Goal: Information Seeking & Learning: Learn about a topic

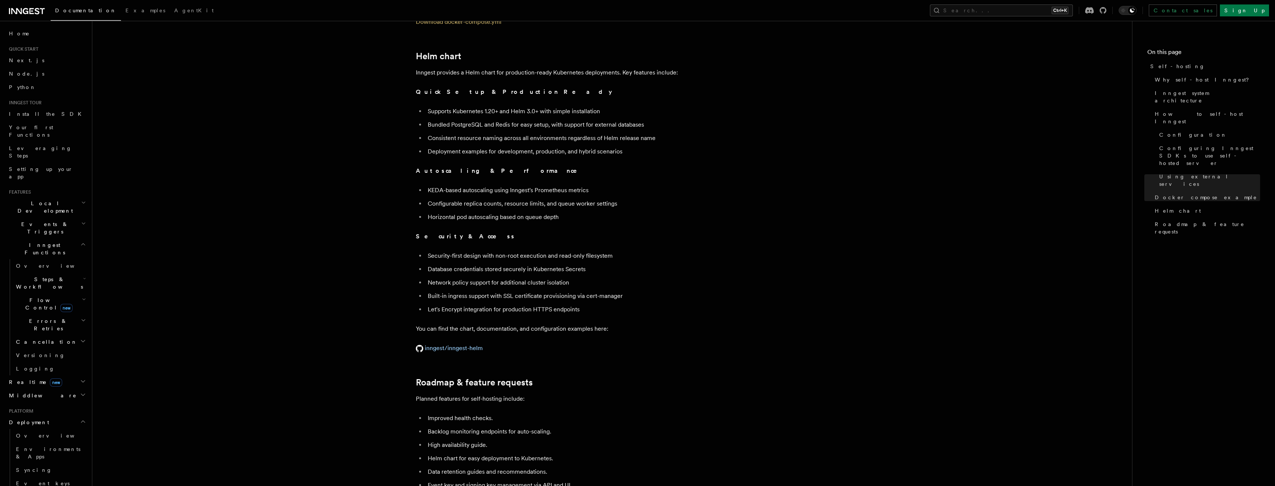
scroll to position [2502, 0]
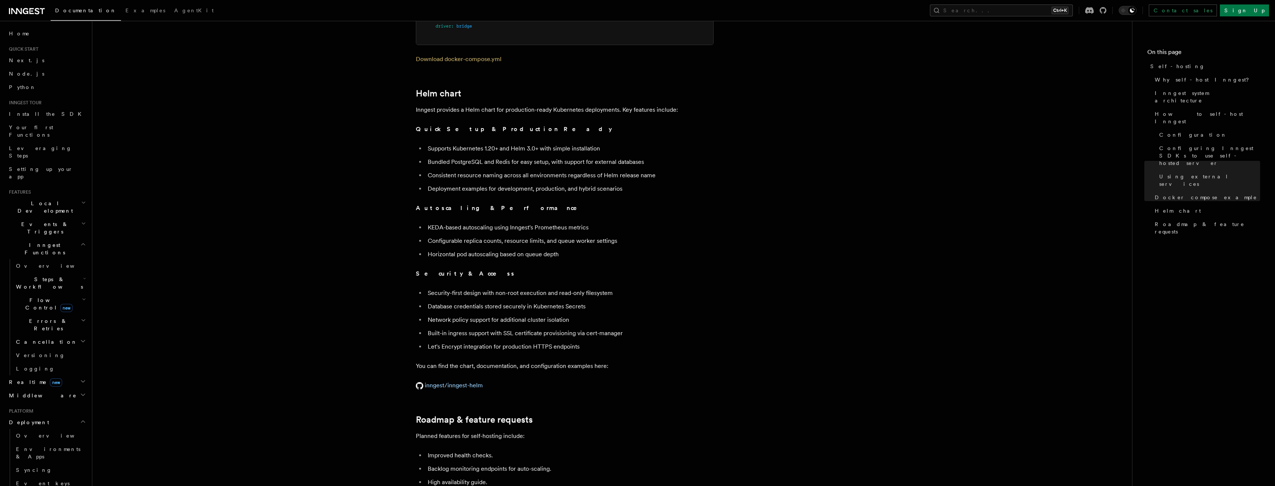
click at [42, 220] on span "Events & Triggers" at bounding box center [43, 227] width 75 height 15
click at [32, 242] on span "Overview" at bounding box center [54, 245] width 77 height 6
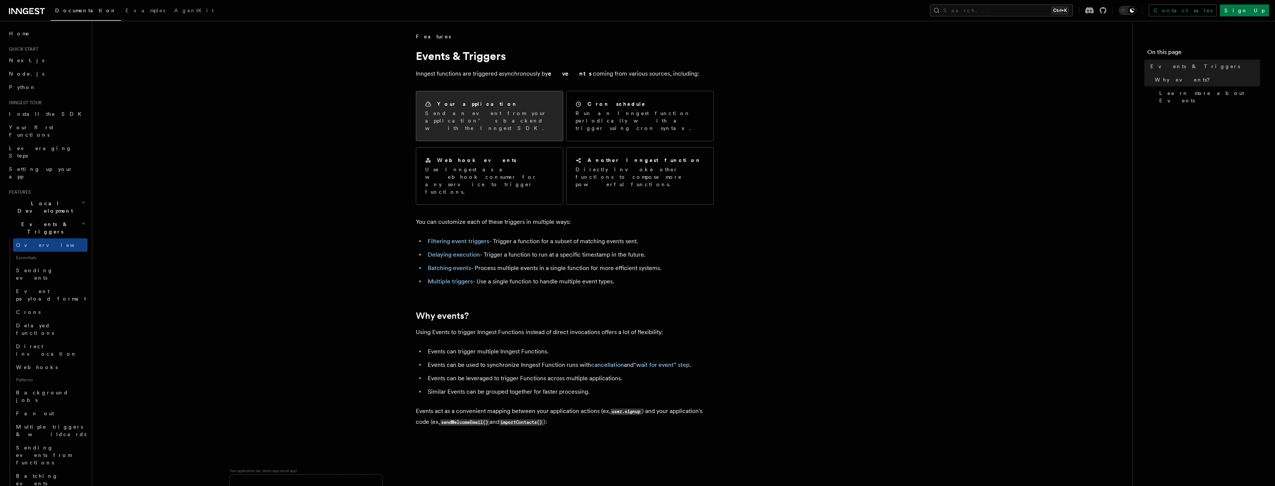
click at [515, 114] on p "Send an event from your application’s backend with the Inngest SDK." at bounding box center [489, 120] width 129 height 22
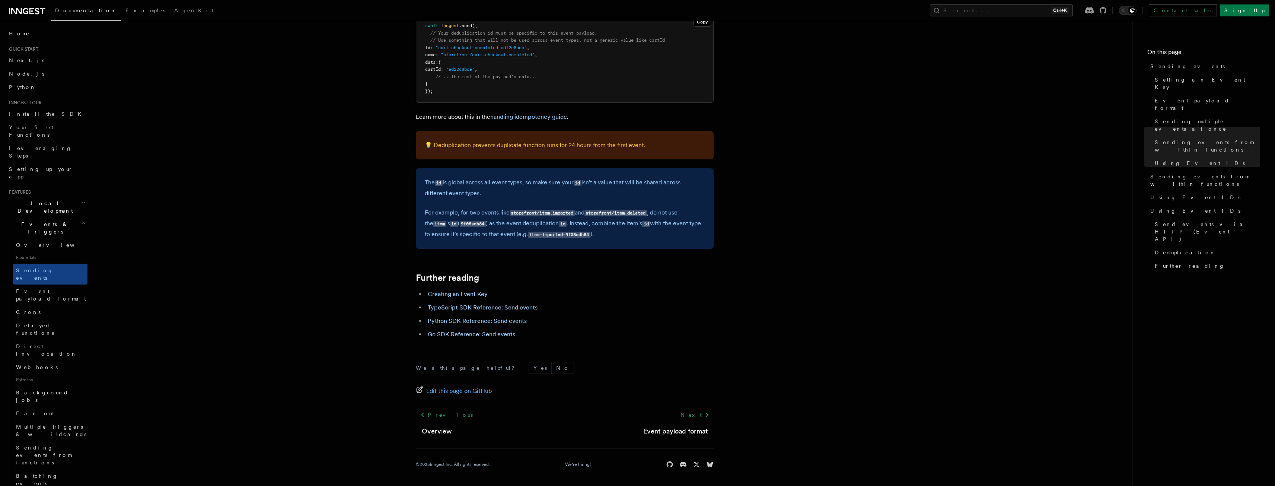
scroll to position [37, 0]
click at [54, 369] on link "Fan out" at bounding box center [50, 375] width 74 height 13
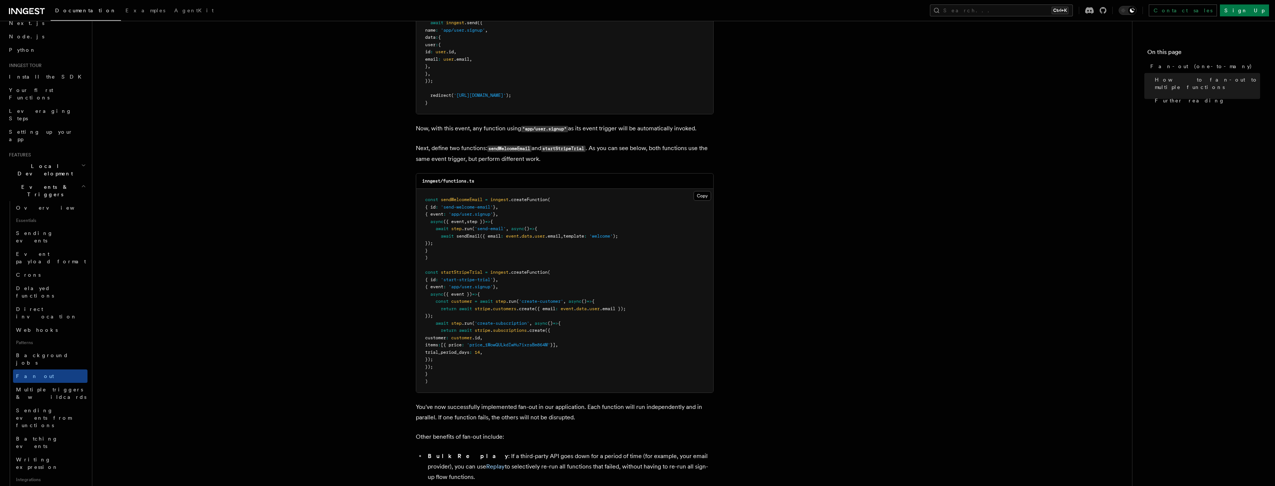
scroll to position [534, 0]
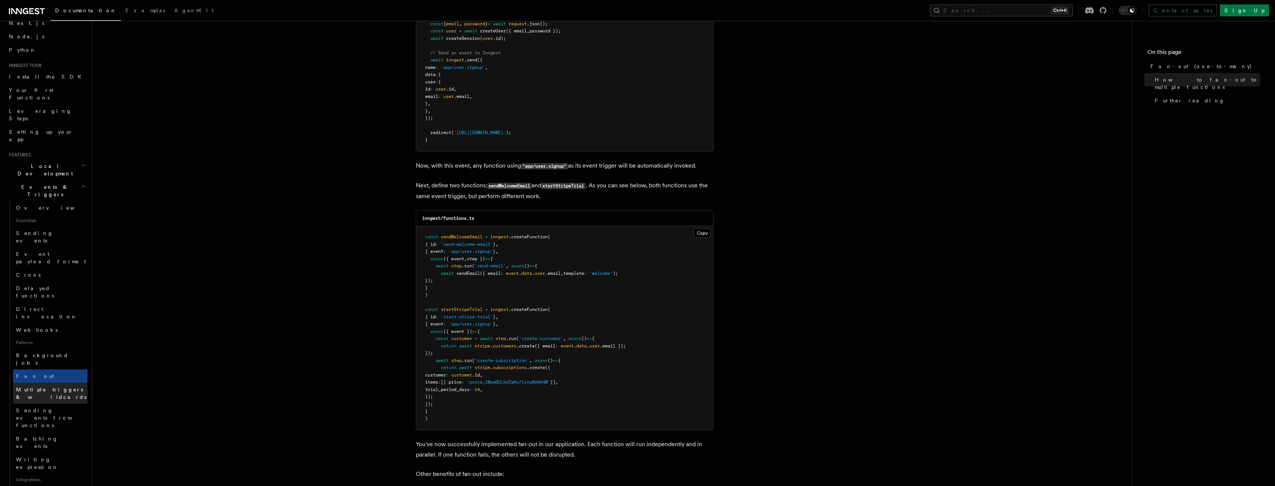
click at [36, 387] on span "Multiple triggers & wildcards" at bounding box center [51, 393] width 70 height 13
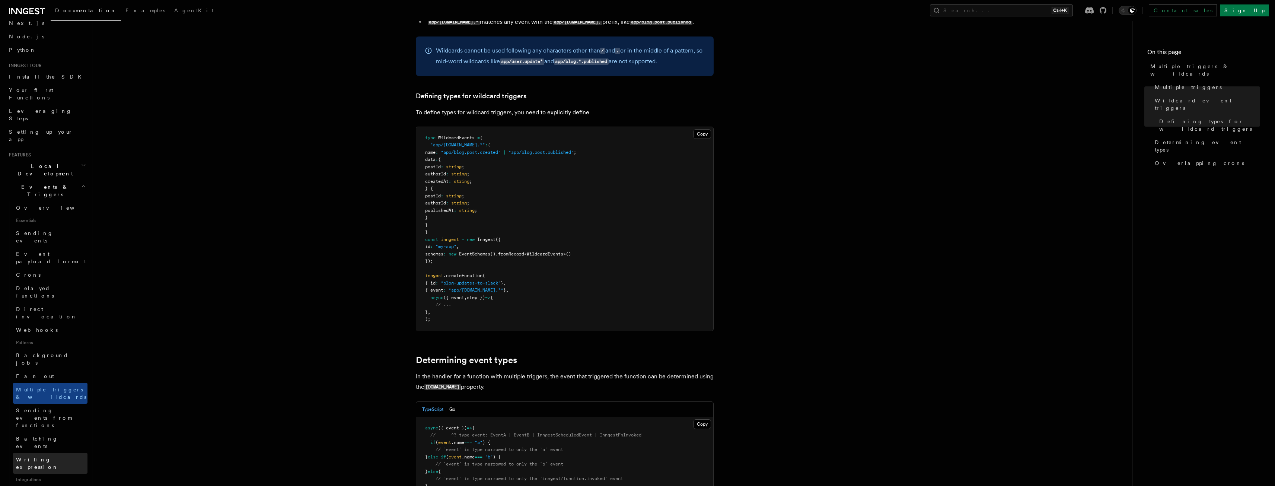
scroll to position [74, 0]
click at [44, 465] on span "Prisma Pulse" at bounding box center [45, 468] width 58 height 6
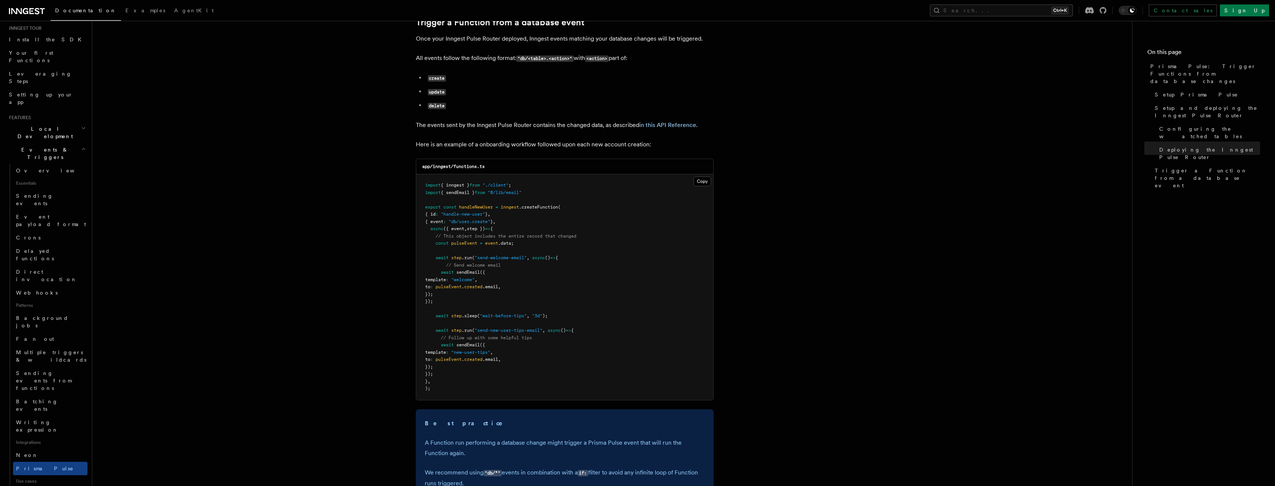
scroll to position [931, 0]
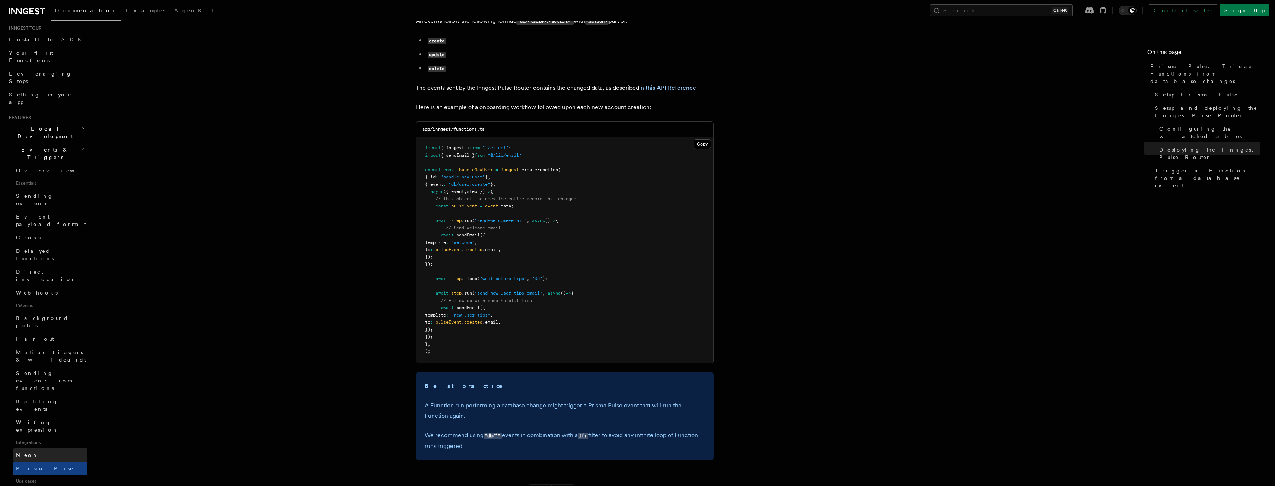
click at [31, 448] on link "Neon" at bounding box center [50, 454] width 74 height 13
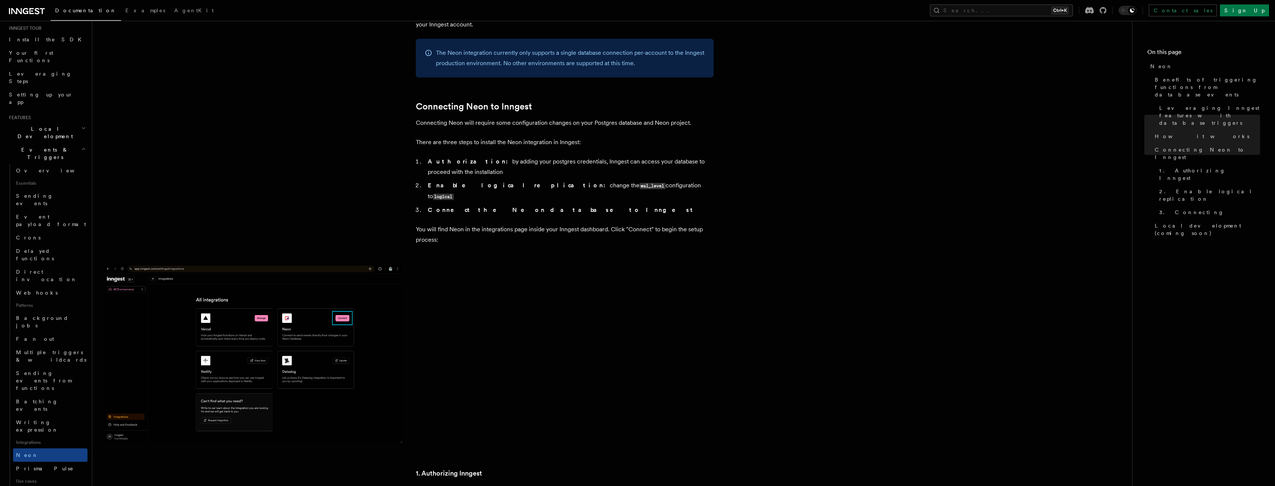
scroll to position [149, 0]
click at [48, 416] on span "Handle Clerk webhooks" at bounding box center [47, 422] width 62 height 13
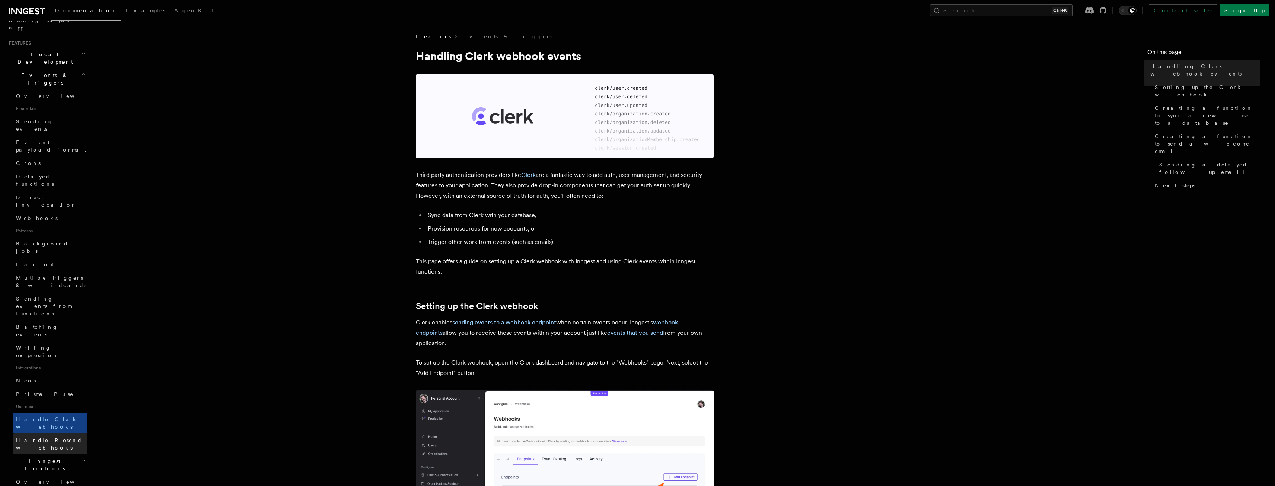
click at [52, 437] on span "Handle Resend webhooks" at bounding box center [49, 443] width 66 height 13
